Goal: Information Seeking & Learning: Learn about a topic

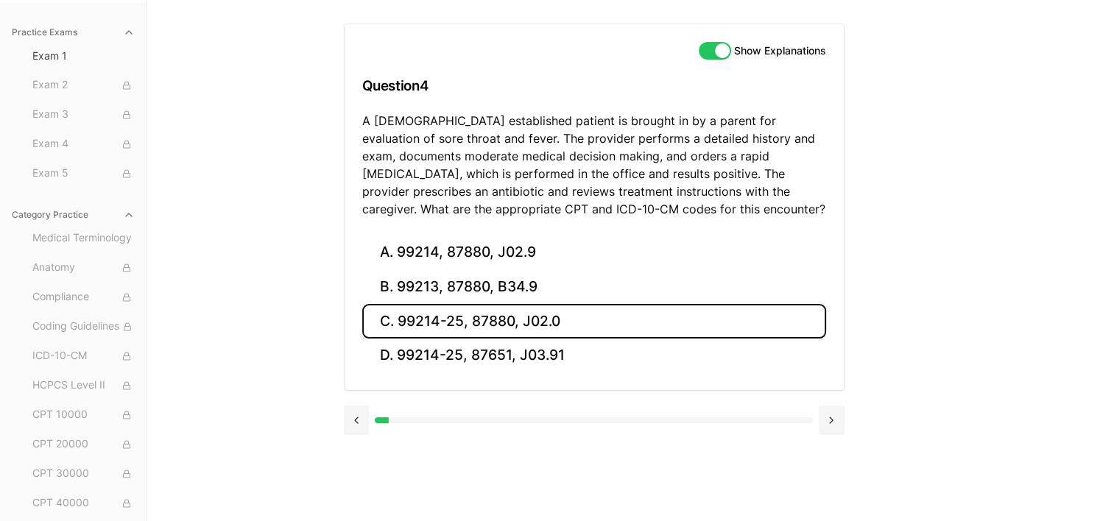
click at [467, 322] on button "C. 99214-25, 87880, J02.0" at bounding box center [594, 321] width 464 height 35
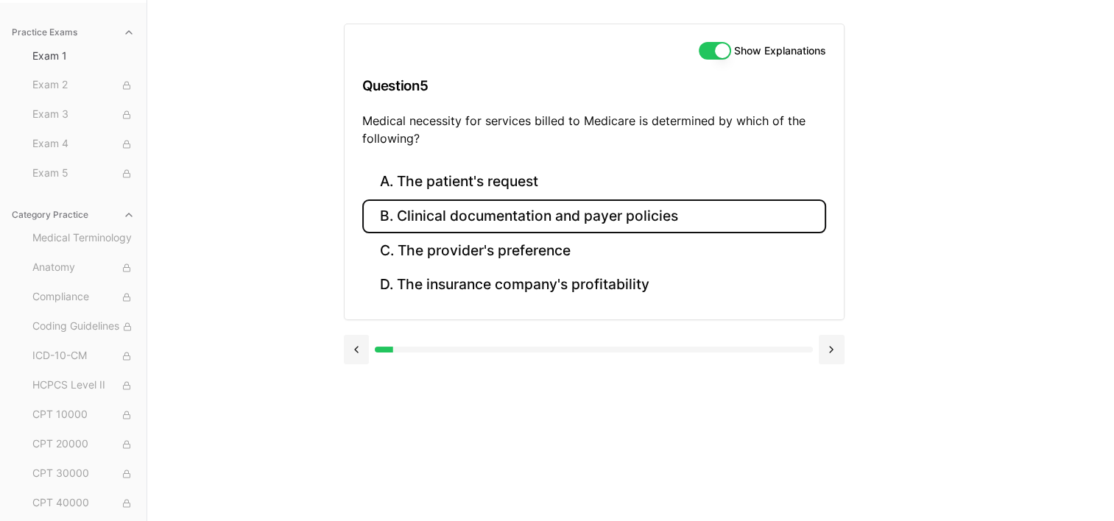
click at [442, 206] on button "B. Clinical documentation and payer policies" at bounding box center [594, 216] width 464 height 35
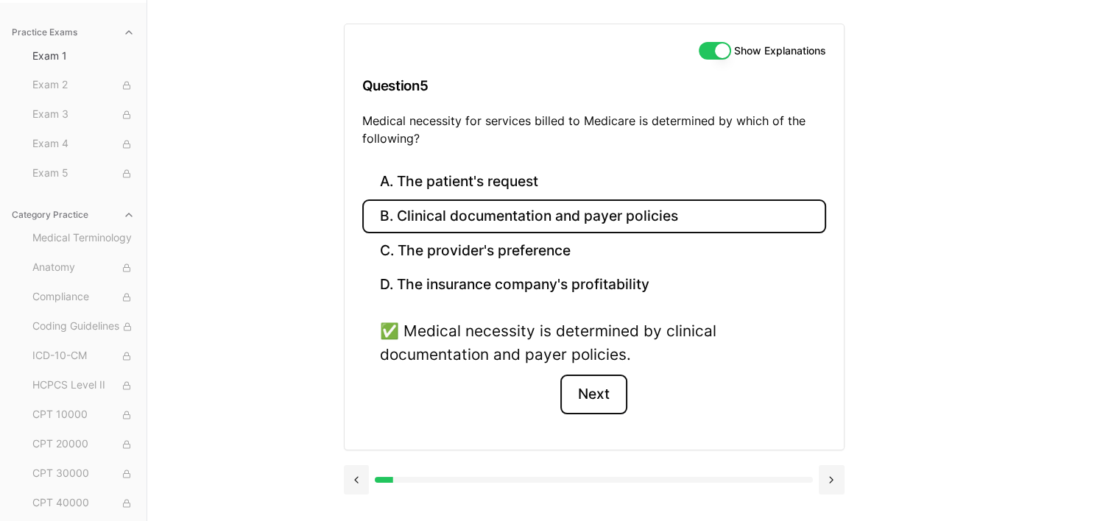
click at [604, 392] on button "Next" at bounding box center [593, 395] width 67 height 40
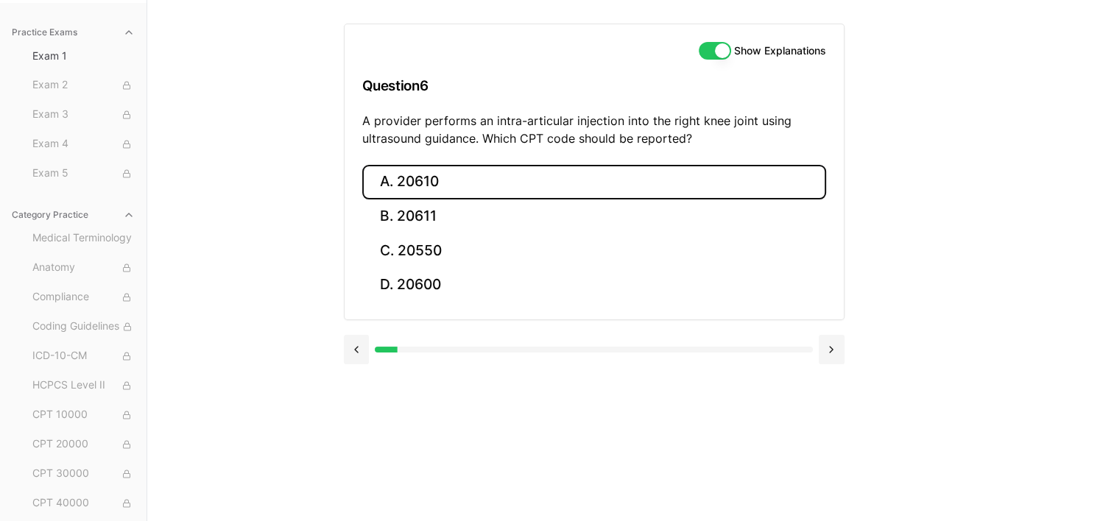
click at [435, 165] on button "A. 20610" at bounding box center [594, 182] width 464 height 35
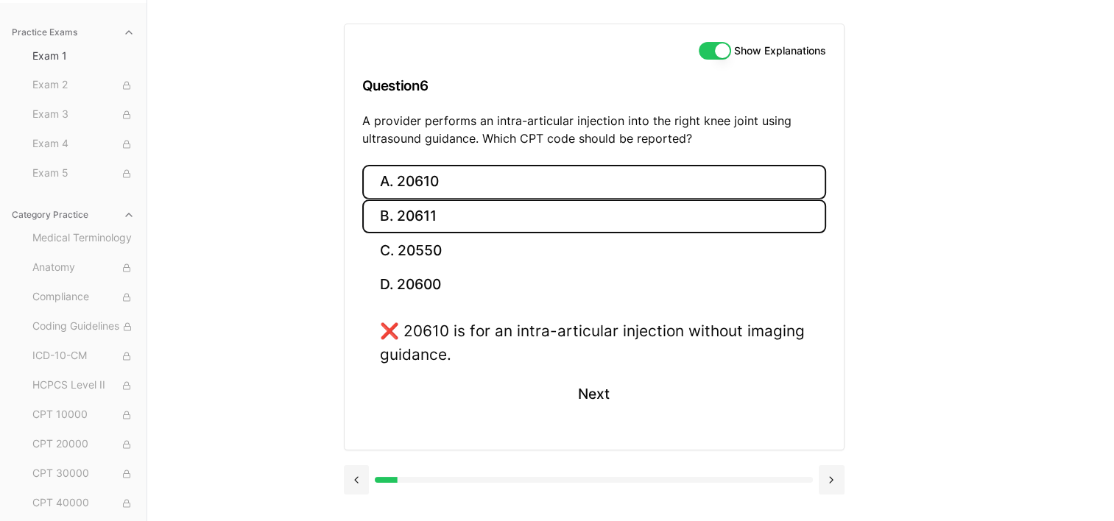
click at [435, 213] on button "B. 20611" at bounding box center [594, 216] width 464 height 35
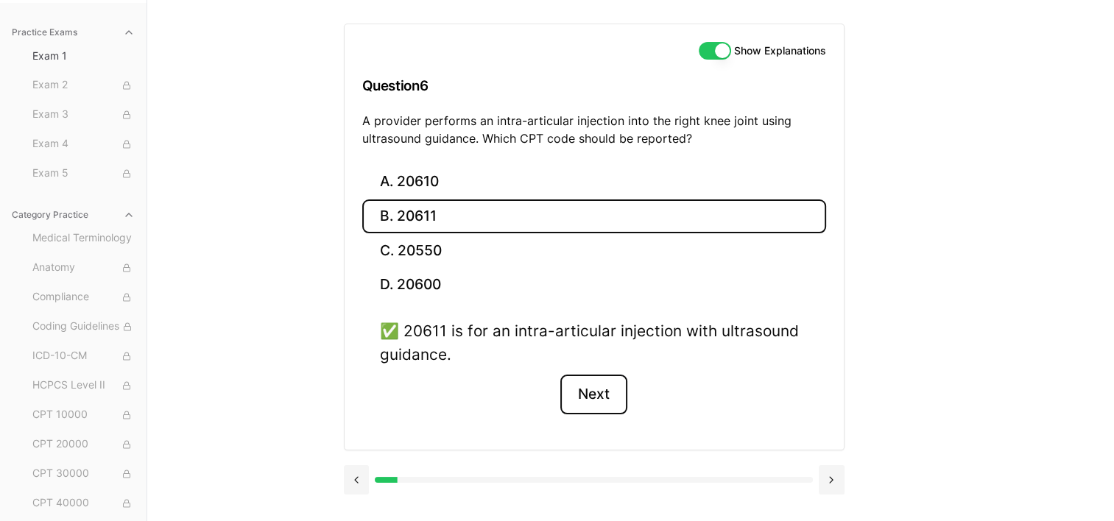
click at [595, 388] on button "Next" at bounding box center [593, 395] width 67 height 40
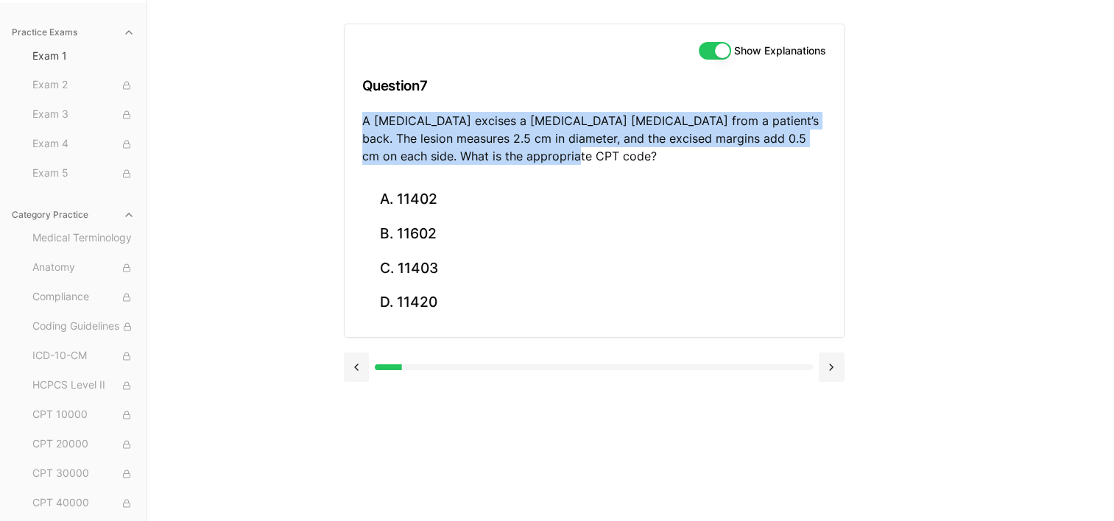
drag, startPoint x: 361, startPoint y: 114, endPoint x: 591, endPoint y: 156, distance: 233.5
click at [591, 156] on p "A [MEDICAL_DATA] excises a [MEDICAL_DATA] [MEDICAL_DATA] from a patient’s back.…" at bounding box center [594, 138] width 464 height 53
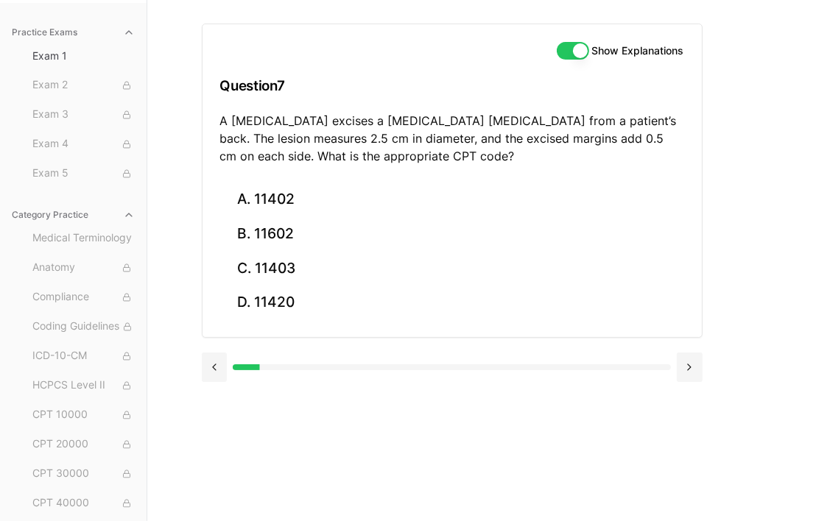
click at [749, 252] on div "Show Explanations Question 7 A [MEDICAL_DATA] excises a [MEDICAL_DATA] [MEDICAL…" at bounding box center [489, 260] width 574 height 521
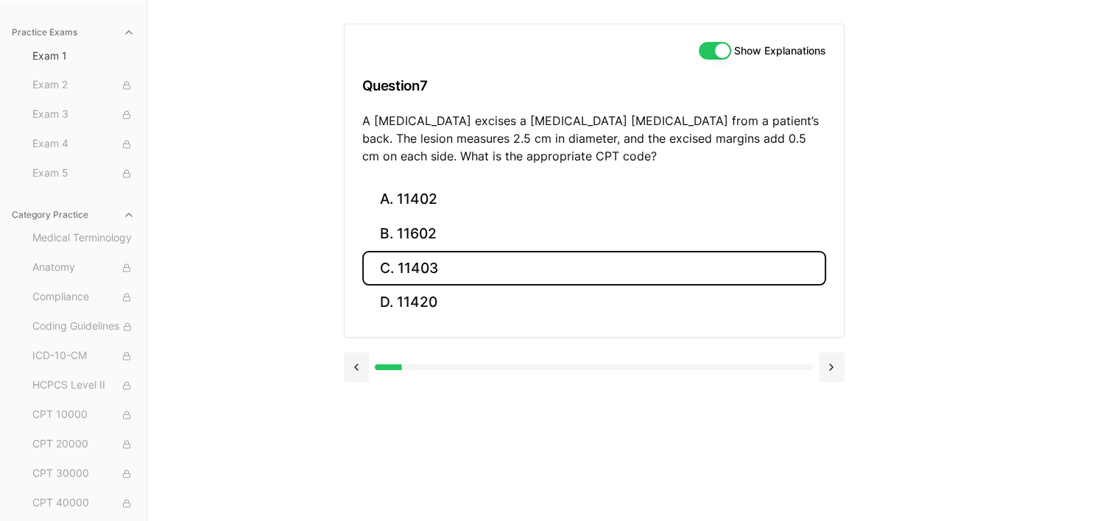
click at [414, 268] on button "C. 11403" at bounding box center [594, 268] width 464 height 35
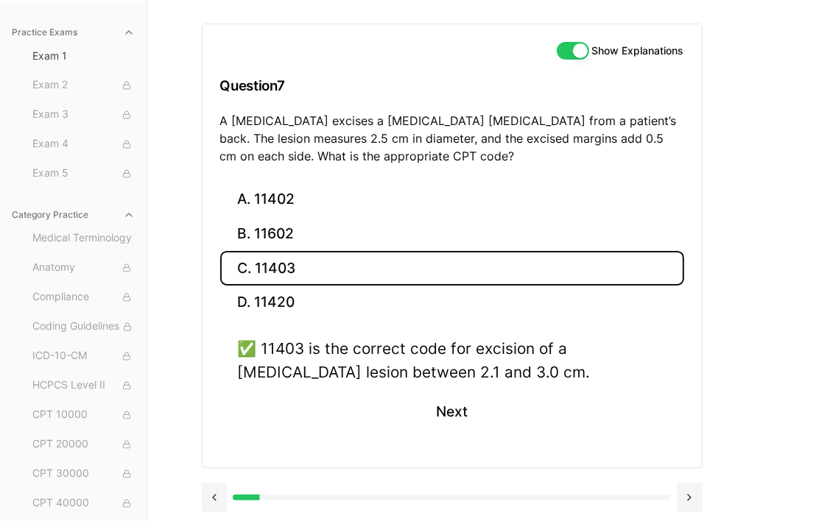
click at [766, 243] on div "Show Explanations Question 7 A [MEDICAL_DATA] excises a [MEDICAL_DATA] [MEDICAL…" at bounding box center [489, 260] width 574 height 521
click at [448, 403] on button "Next" at bounding box center [451, 412] width 67 height 40
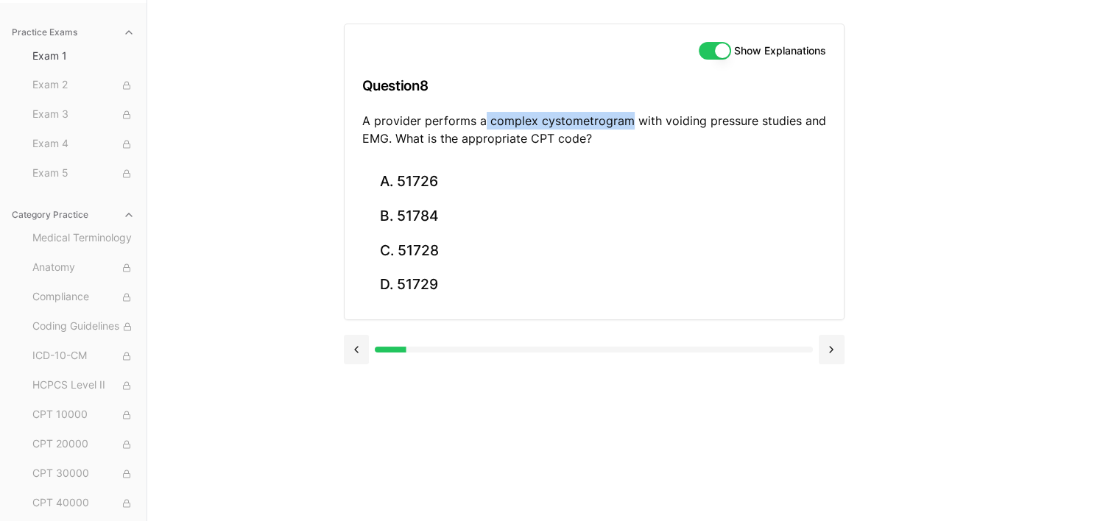
drag, startPoint x: 484, startPoint y: 119, endPoint x: 627, endPoint y: 116, distance: 143.6
click at [627, 116] on p "A provider performs a complex cystometrogram with voiding pressure studies and …" at bounding box center [594, 129] width 464 height 35
drag, startPoint x: 627, startPoint y: 116, endPoint x: 565, endPoint y: 130, distance: 63.4
drag, startPoint x: 565, startPoint y: 130, endPoint x: 520, endPoint y: 124, distance: 45.3
click at [520, 124] on p "A provider performs a complex cystometrogram with voiding pressure studies and …" at bounding box center [594, 129] width 464 height 35
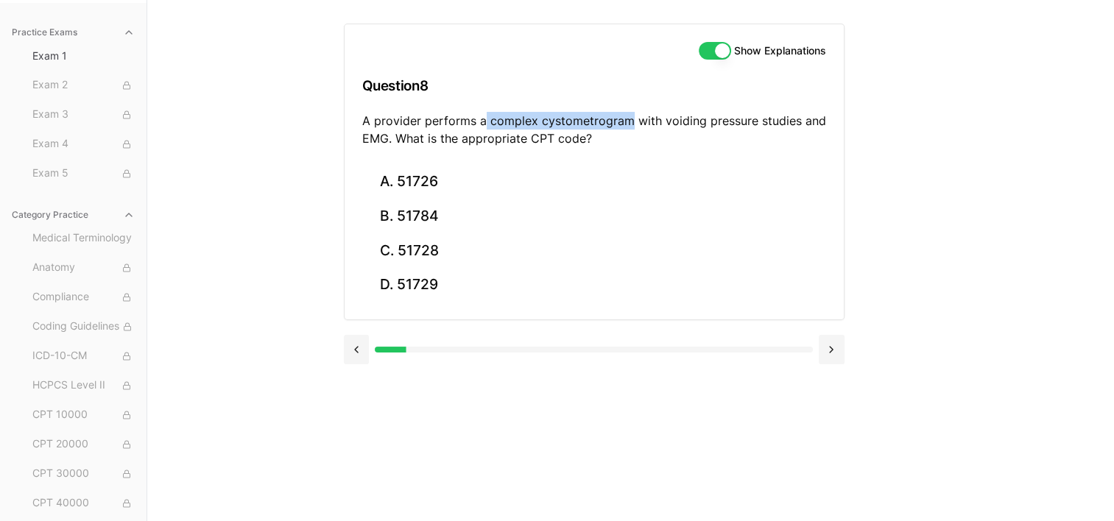
click at [520, 124] on p "A provider performs a complex cystometrogram with voiding pressure studies and …" at bounding box center [594, 129] width 464 height 35
drag, startPoint x: 487, startPoint y: 121, endPoint x: 625, endPoint y: 117, distance: 138.5
click at [625, 117] on p "A provider performs a complex cystometrogram with voiding pressure studies and …" at bounding box center [594, 129] width 464 height 35
copy p "complex cystometrogram"
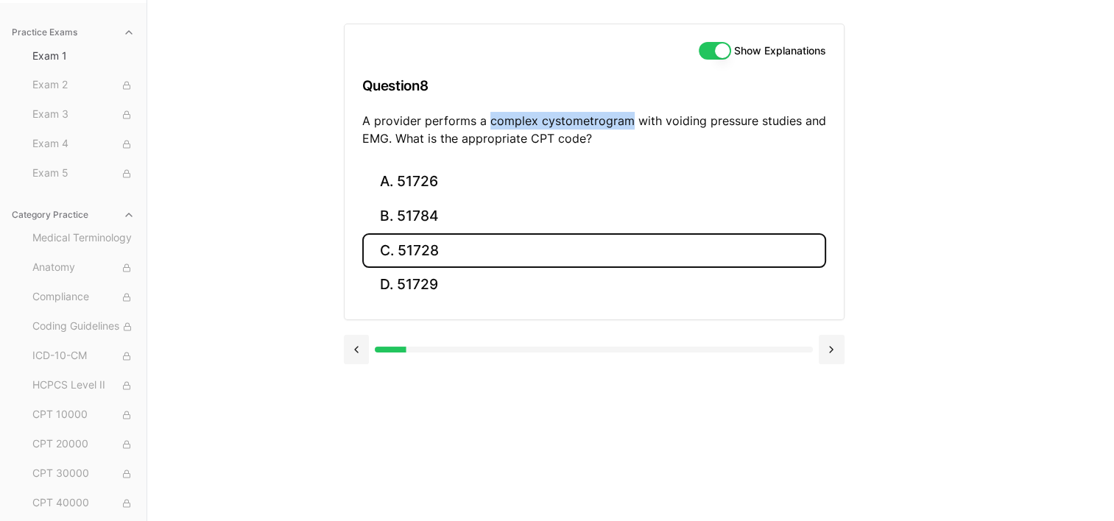
click at [409, 251] on button "C. 51728" at bounding box center [594, 250] width 464 height 35
